Goal: Task Accomplishment & Management: Use online tool/utility

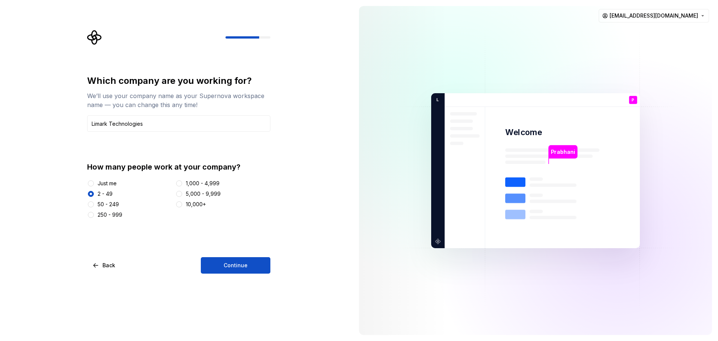
click at [472, 80] on img at bounding box center [535, 171] width 303 height 354
click at [246, 259] on button "Continue" at bounding box center [236, 265] width 70 height 16
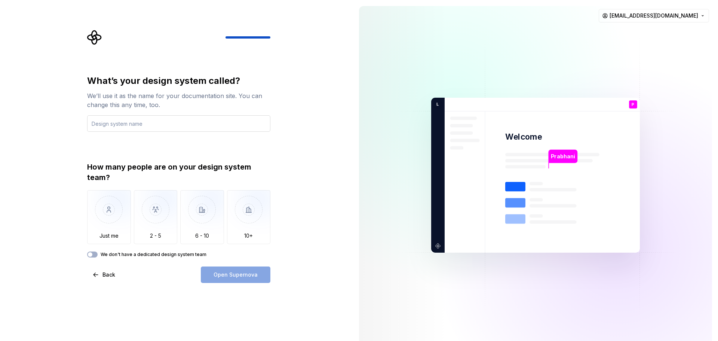
click at [140, 124] on input "text" at bounding box center [178, 123] width 183 height 16
type input "Limark Tech"
click at [22, 186] on div "What’s your design system called? We’ll use it as the name for your documentati…" at bounding box center [176, 175] width 353 height 350
click at [161, 214] on img "button" at bounding box center [156, 215] width 44 height 50
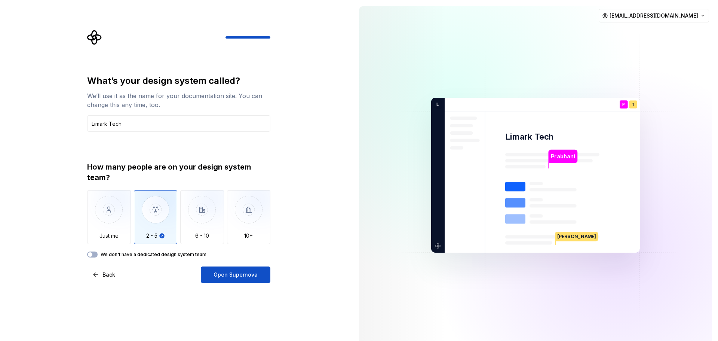
click at [314, 248] on div "What’s your design system called? We’ll use it as the name for your documentati…" at bounding box center [176, 175] width 353 height 350
click at [230, 275] on span "Open Supernova" at bounding box center [236, 274] width 44 height 7
